Goal: Information Seeking & Learning: Find specific fact

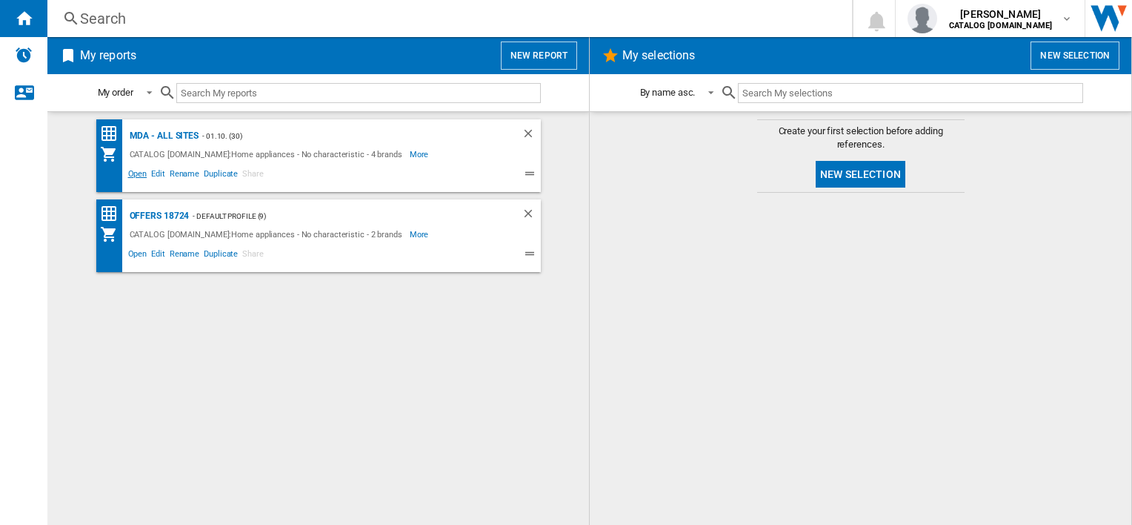
click at [136, 176] on span "Open" at bounding box center [138, 176] width 24 height 18
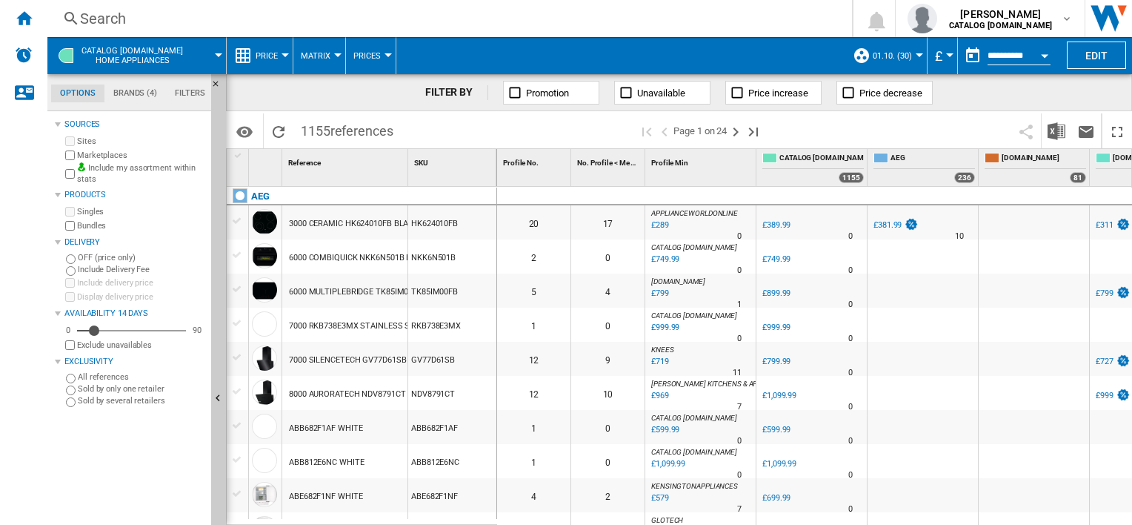
click at [319, 13] on div "Search" at bounding box center [446, 18] width 733 height 21
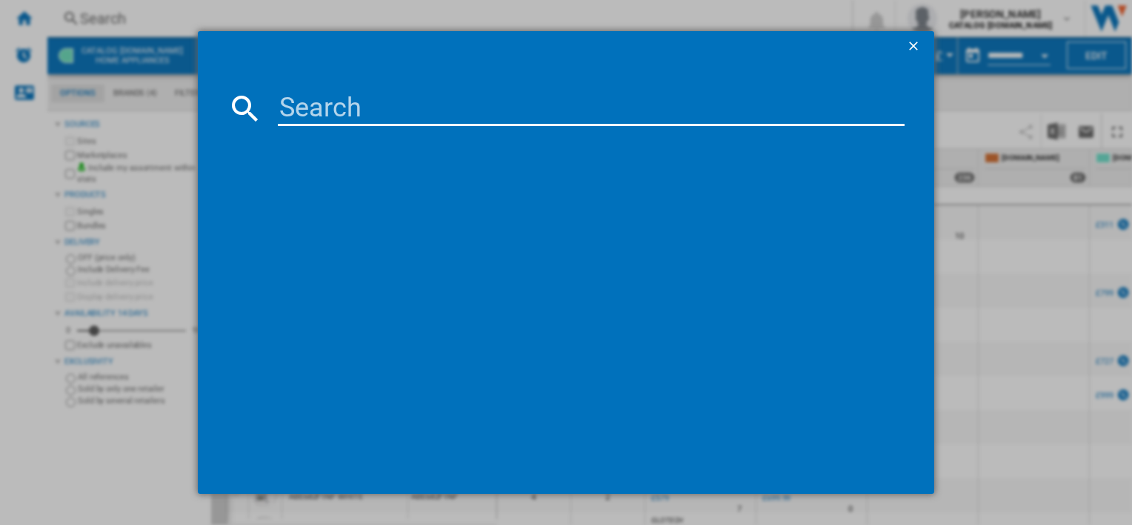
click at [355, 107] on input at bounding box center [591, 108] width 626 height 36
paste input "DDE5980G"
type input "DDE5980G"
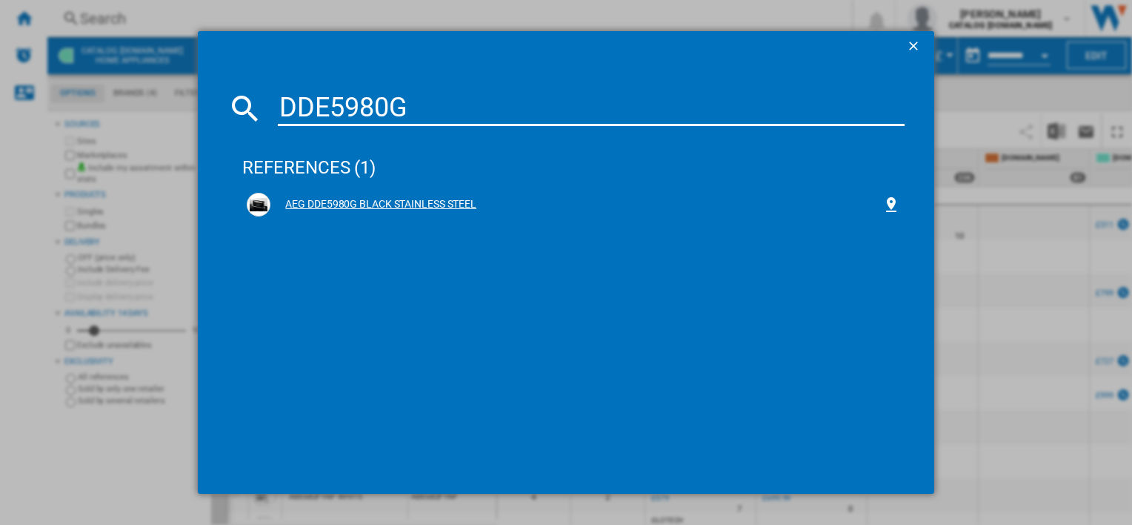
click at [367, 209] on div "AEG DDE5980G BLACK STAINLESS STEEL" at bounding box center [575, 204] width 611 height 15
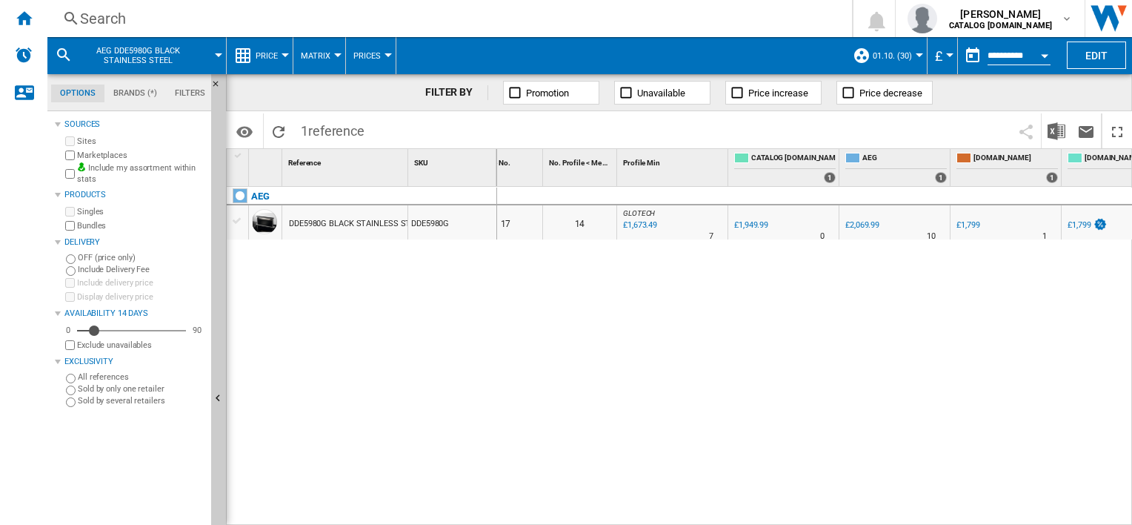
scroll to position [0, 29]
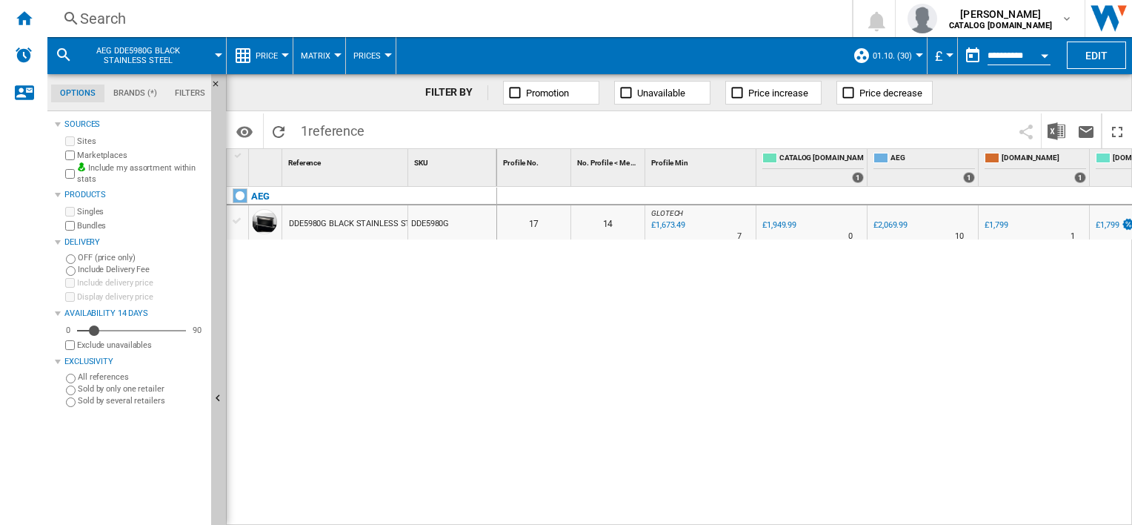
click at [479, 27] on div "Search" at bounding box center [446, 18] width 733 height 21
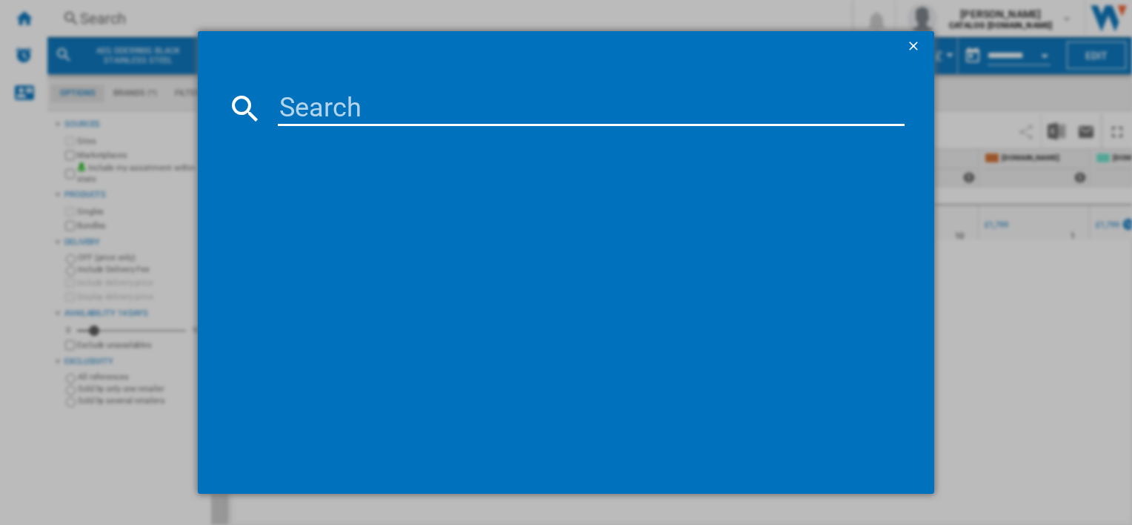
click at [477, 95] on input at bounding box center [591, 108] width 626 height 36
type input "FSB54607Z"
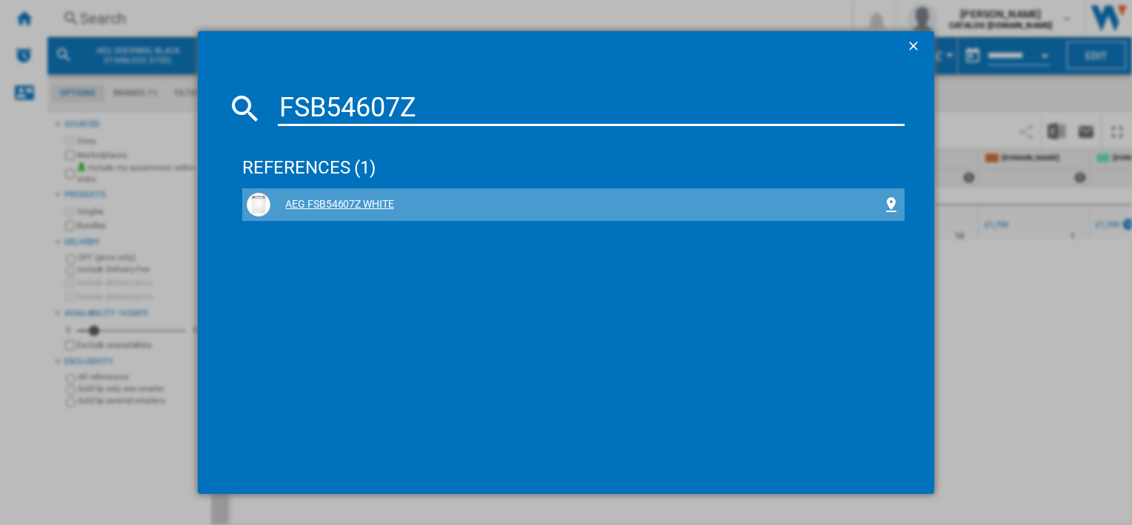
click at [329, 206] on div "AEG FSB54607Z WHITE" at bounding box center [575, 204] width 611 height 15
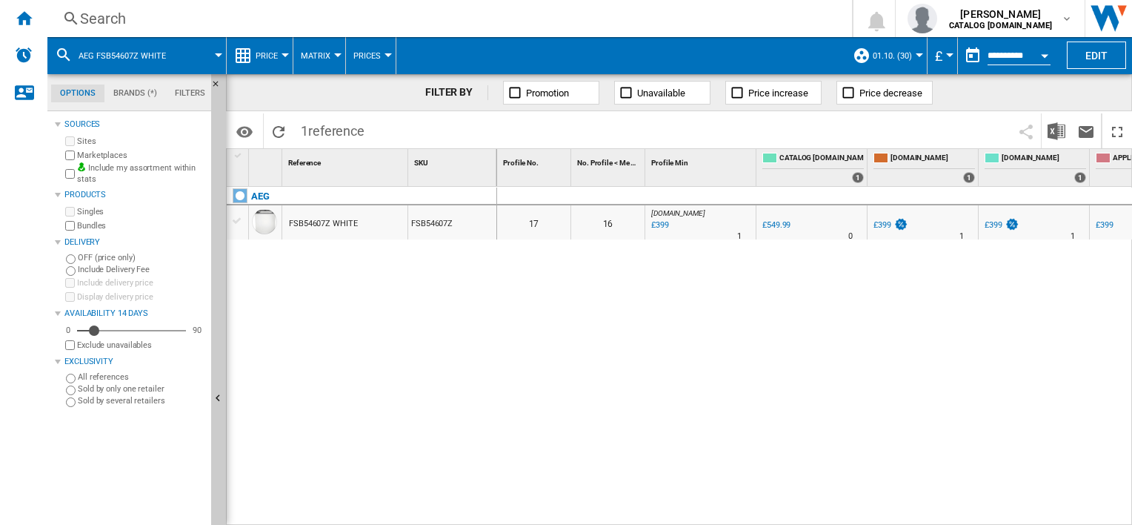
click at [391, 4] on div "Search Search 0 [PERSON_NAME] CATALOG [DOMAIN_NAME] CATALOG [DOMAIN_NAME] My se…" at bounding box center [589, 18] width 1085 height 37
click at [419, 21] on div "Search" at bounding box center [446, 18] width 733 height 21
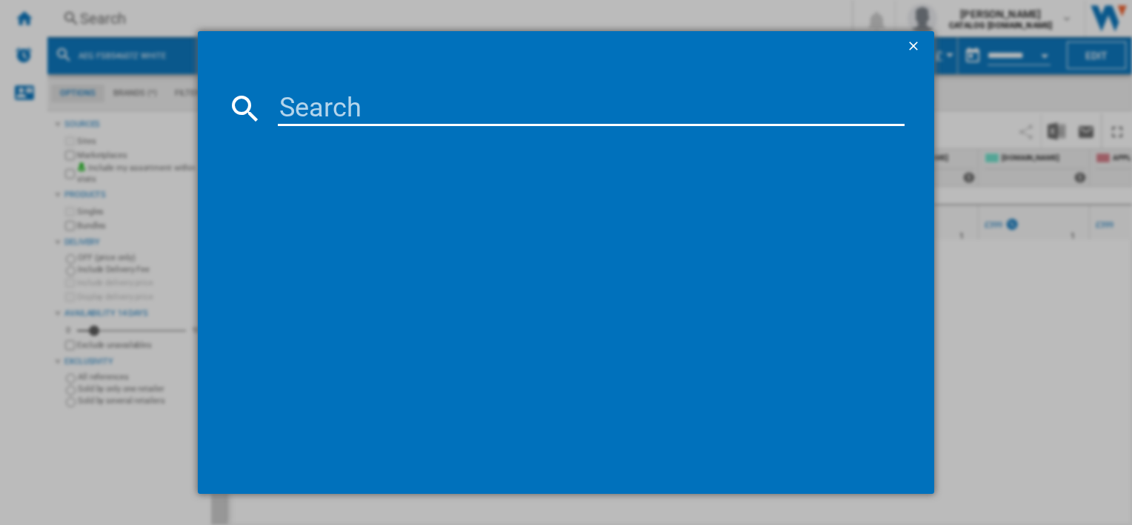
click at [445, 113] on input at bounding box center [591, 108] width 626 height 36
type input "FSB54607Z"
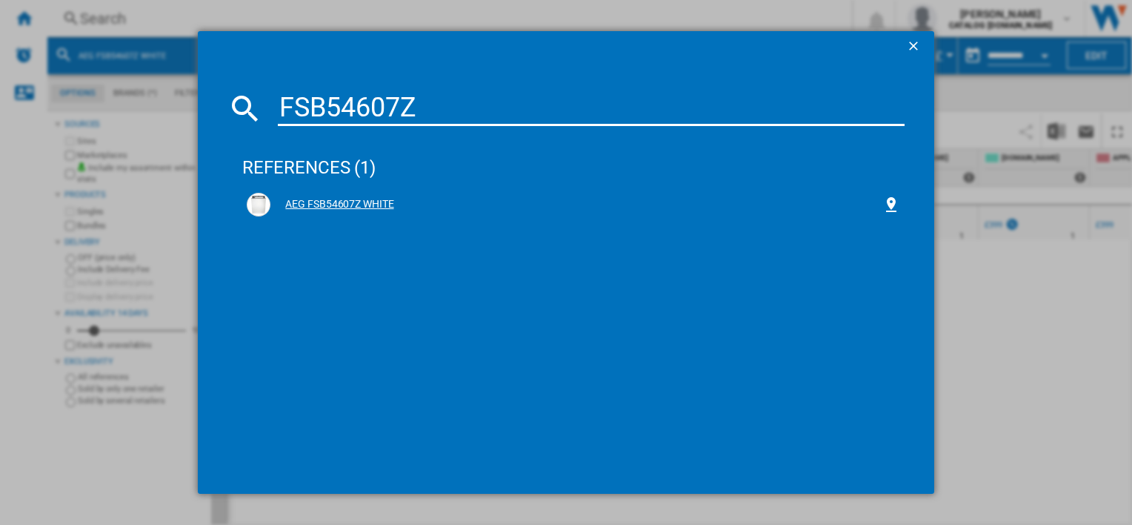
click at [341, 196] on div "AEG FSB54607Z WHITE" at bounding box center [573, 205] width 653 height 24
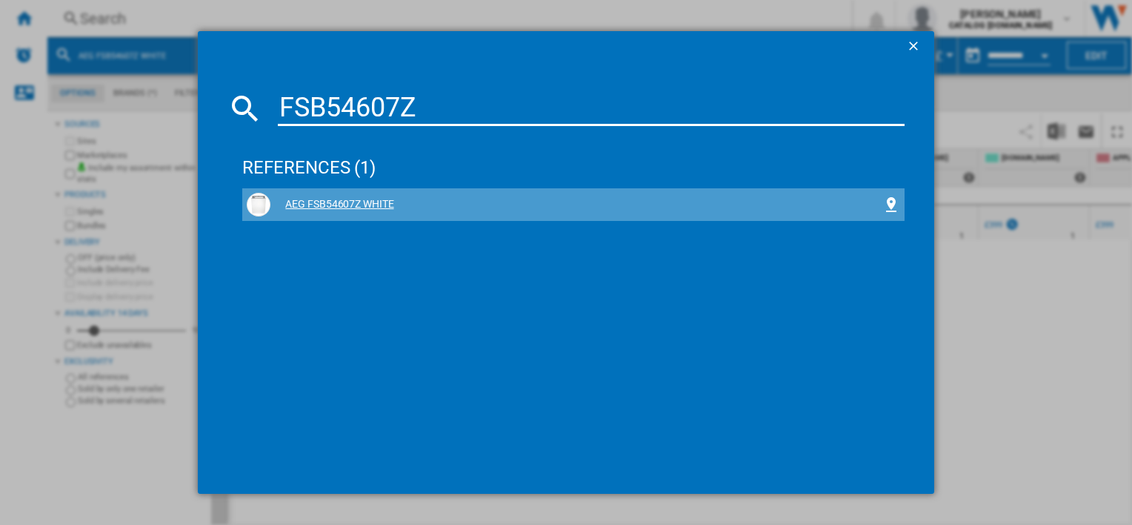
click at [362, 204] on div "AEG FSB54607Z WHITE" at bounding box center [575, 204] width 611 height 15
click at [360, 202] on div "AEG FSB54607Z WHITE" at bounding box center [575, 204] width 611 height 15
click at [377, 207] on div "AEG FSB54607Z WHITE" at bounding box center [575, 204] width 611 height 15
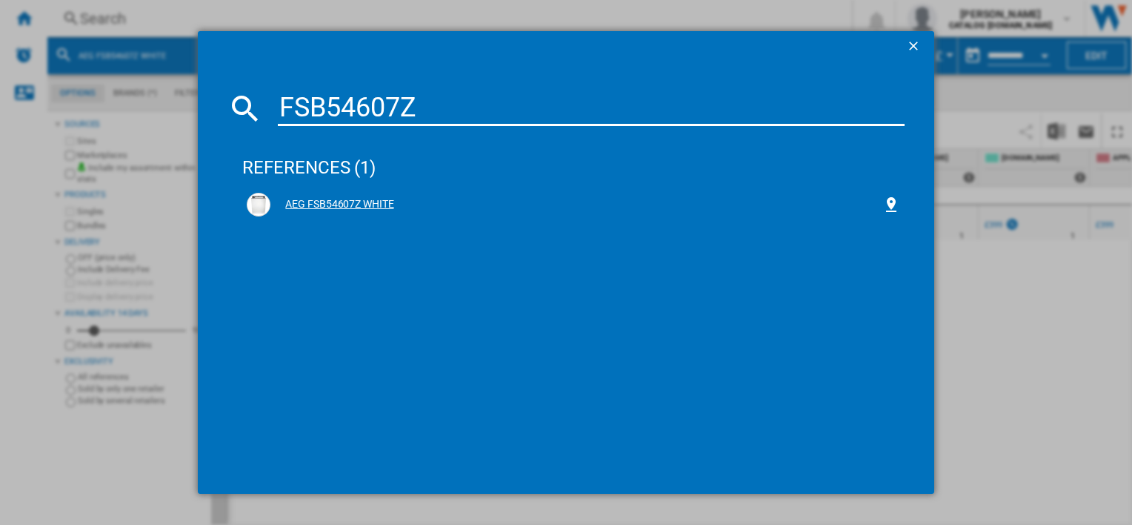
click at [379, 207] on div "AEG FSB54607Z WHITE" at bounding box center [575, 204] width 611 height 15
click at [484, 107] on input "FSB54607Z" at bounding box center [591, 108] width 626 height 36
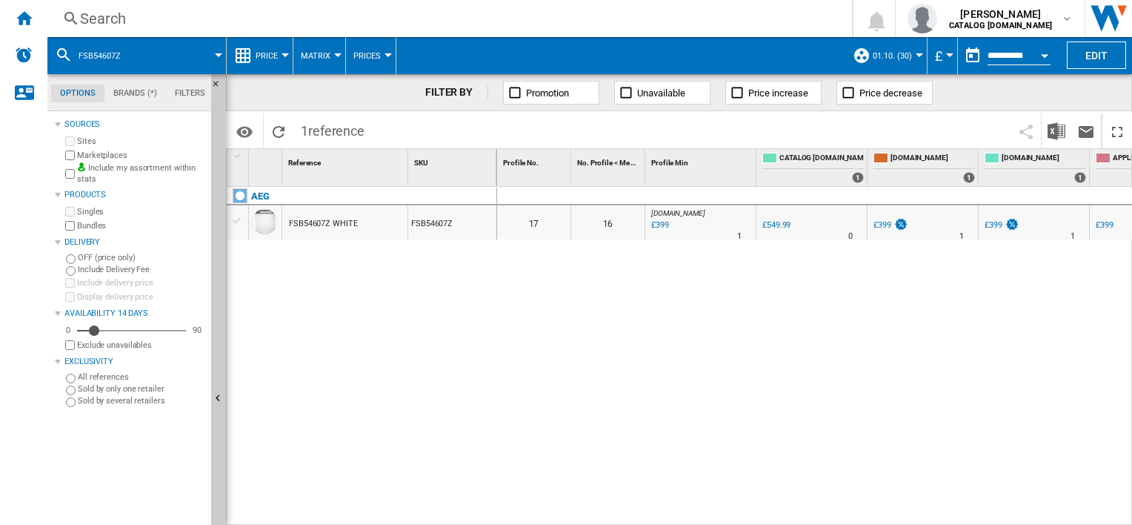
click at [433, 21] on div "Search" at bounding box center [446, 18] width 733 height 21
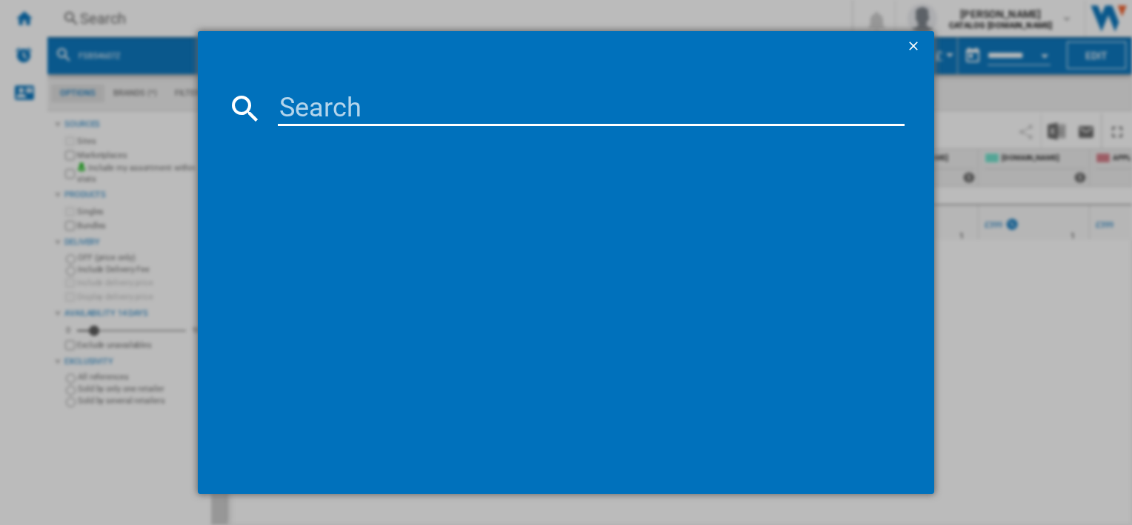
click at [413, 101] on input at bounding box center [591, 108] width 626 height 36
type input "FSB54607Z"
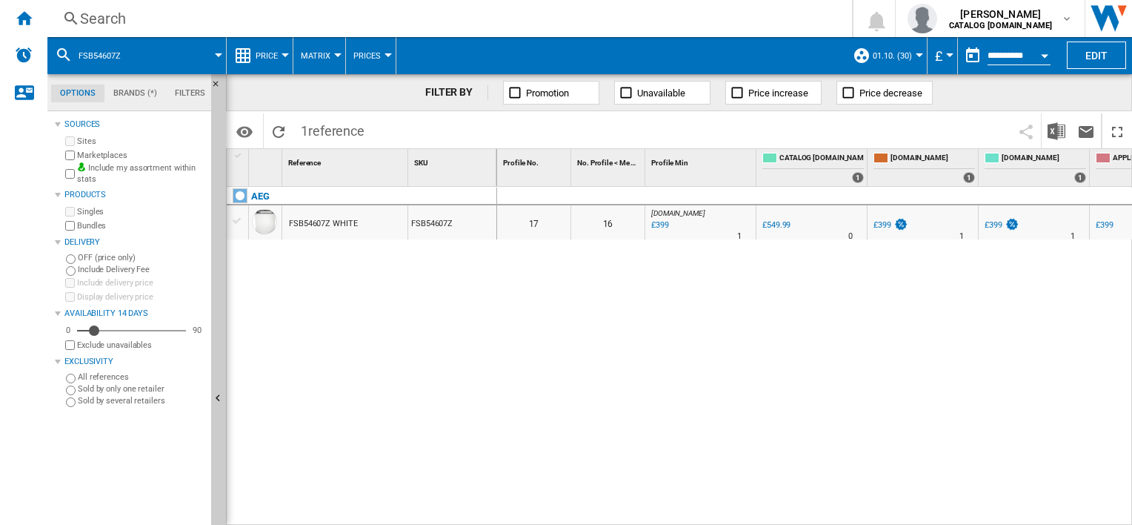
click at [436, 18] on div "Search" at bounding box center [446, 18] width 733 height 21
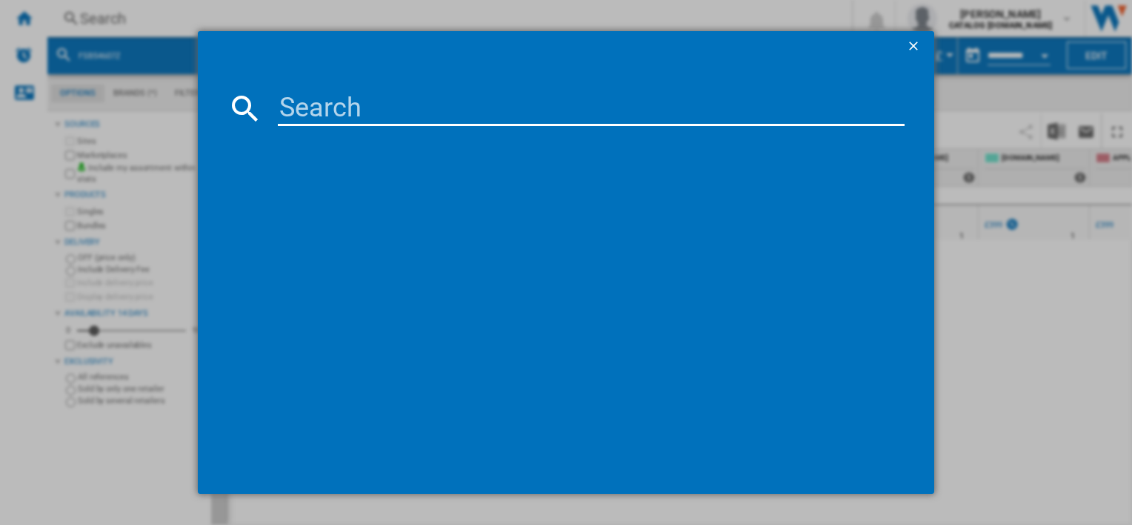
click at [468, 102] on input at bounding box center [591, 108] width 626 height 36
type input "HDB95623NB"
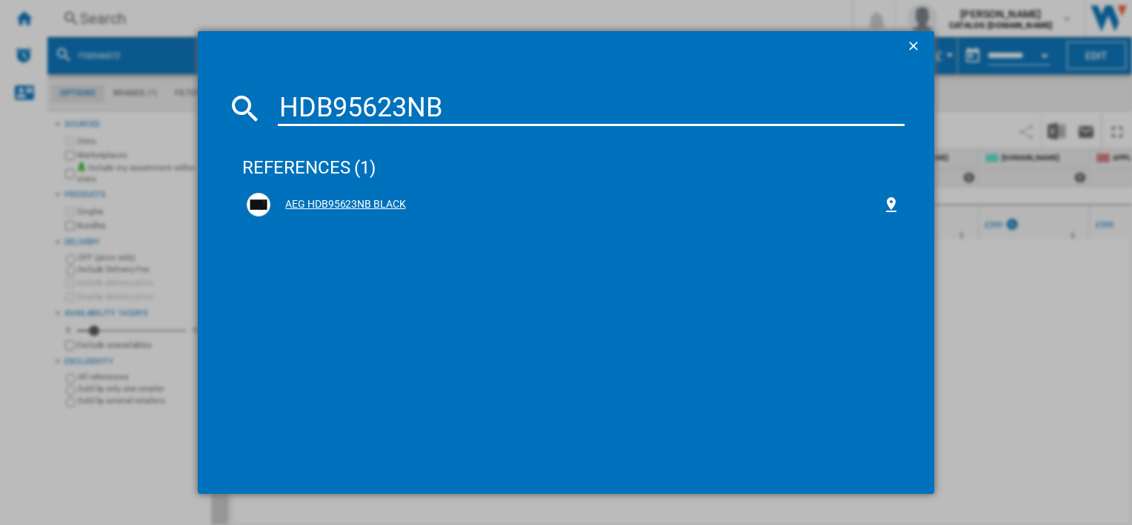
click at [386, 196] on div "AEG HDB95623NB BLACK" at bounding box center [573, 205] width 653 height 24
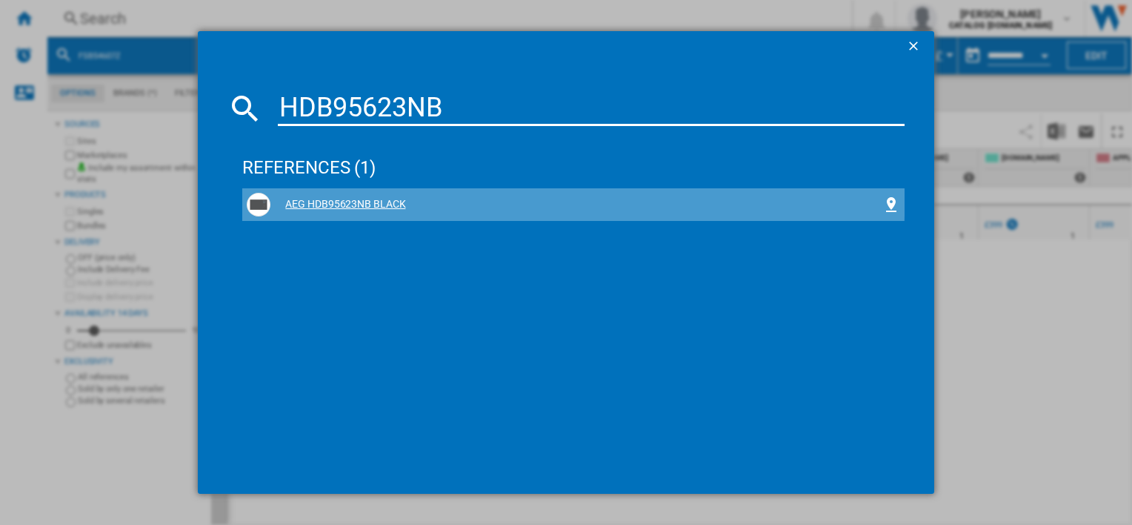
click at [343, 202] on div "AEG HDB95623NB BLACK" at bounding box center [575, 204] width 611 height 15
